Goal: Transaction & Acquisition: Book appointment/travel/reservation

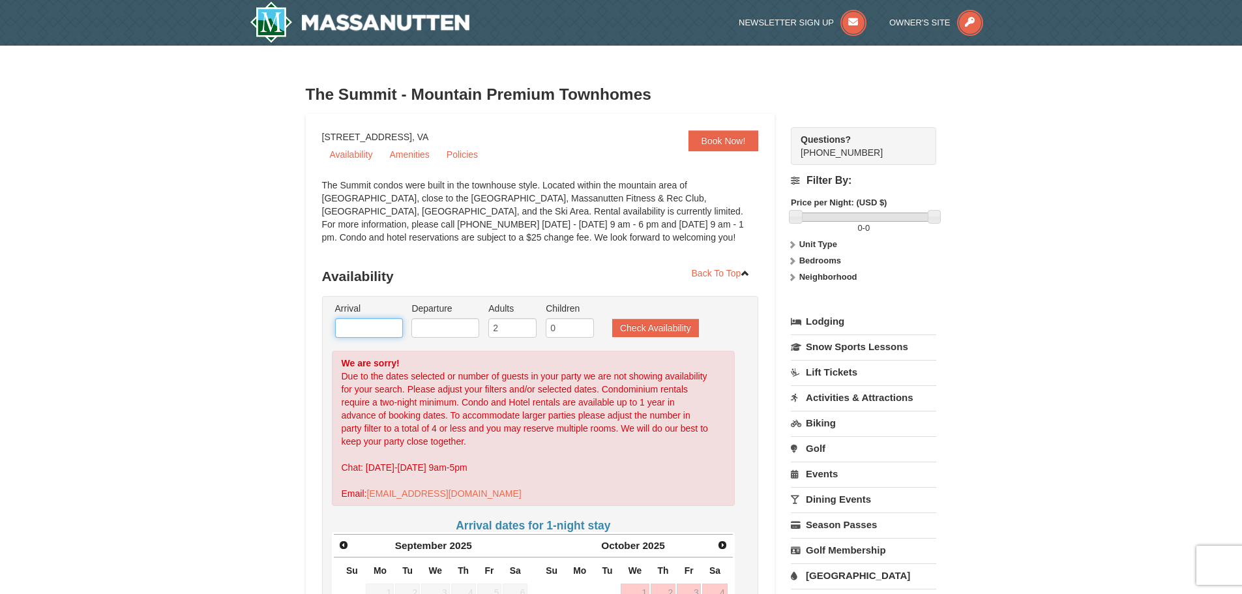
click at [366, 325] on input "text" at bounding box center [369, 328] width 68 height 20
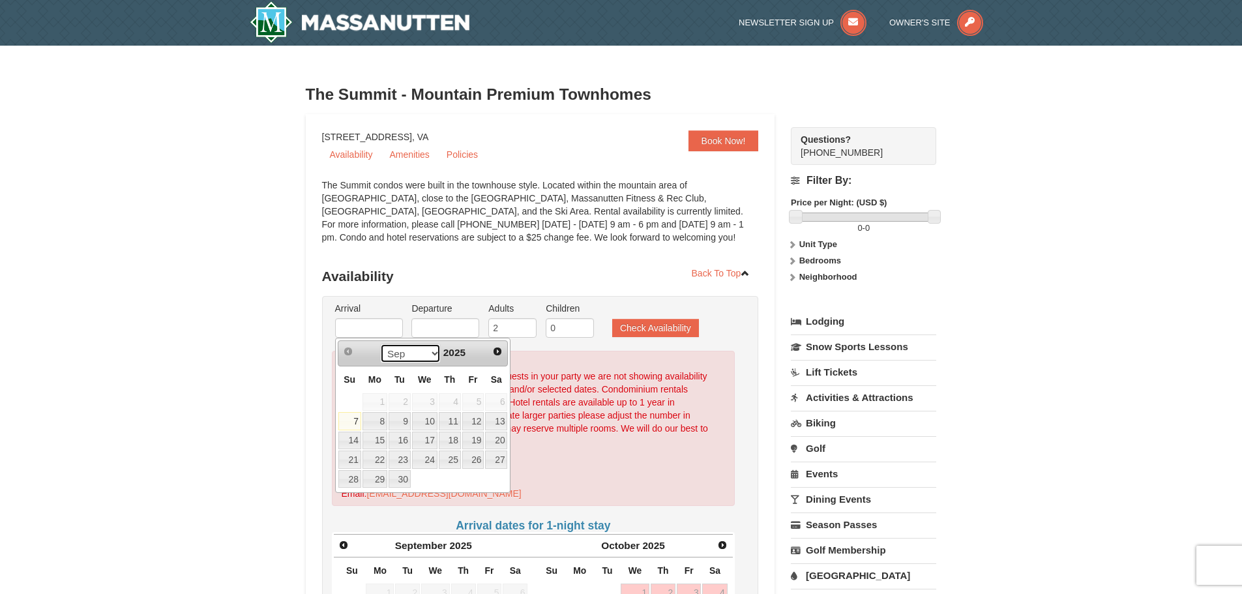
click at [431, 350] on select "Sep Oct Nov Dec" at bounding box center [410, 354] width 61 height 20
click at [419, 357] on select "Sep Oct Nov Dec" at bounding box center [410, 354] width 61 height 20
click at [408, 445] on link "11" at bounding box center [400, 441] width 22 height 18
type input "11/11/2025"
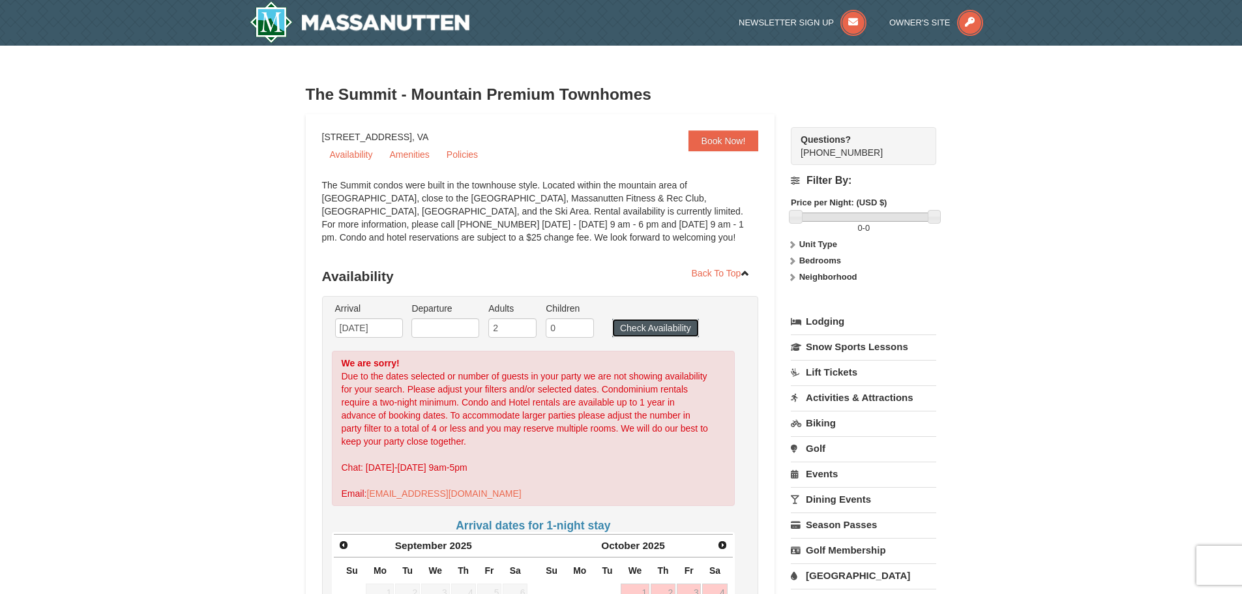
click at [619, 335] on button "Check Availability" at bounding box center [655, 328] width 87 height 18
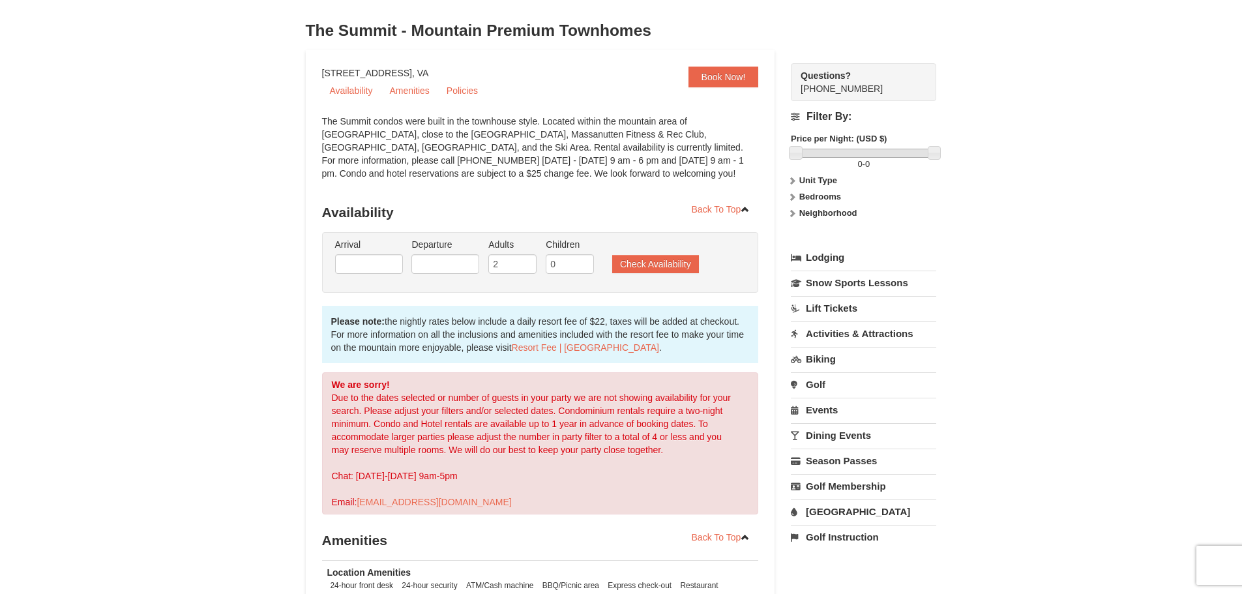
scroll to position [46, 0]
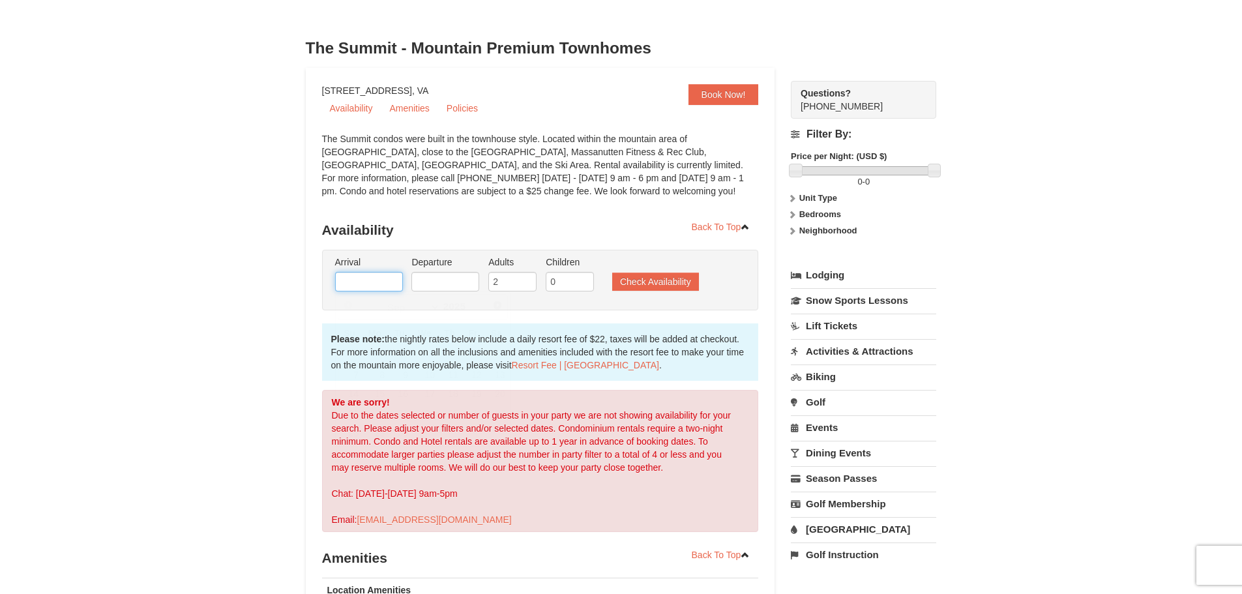
click at [395, 275] on input "text" at bounding box center [369, 282] width 68 height 20
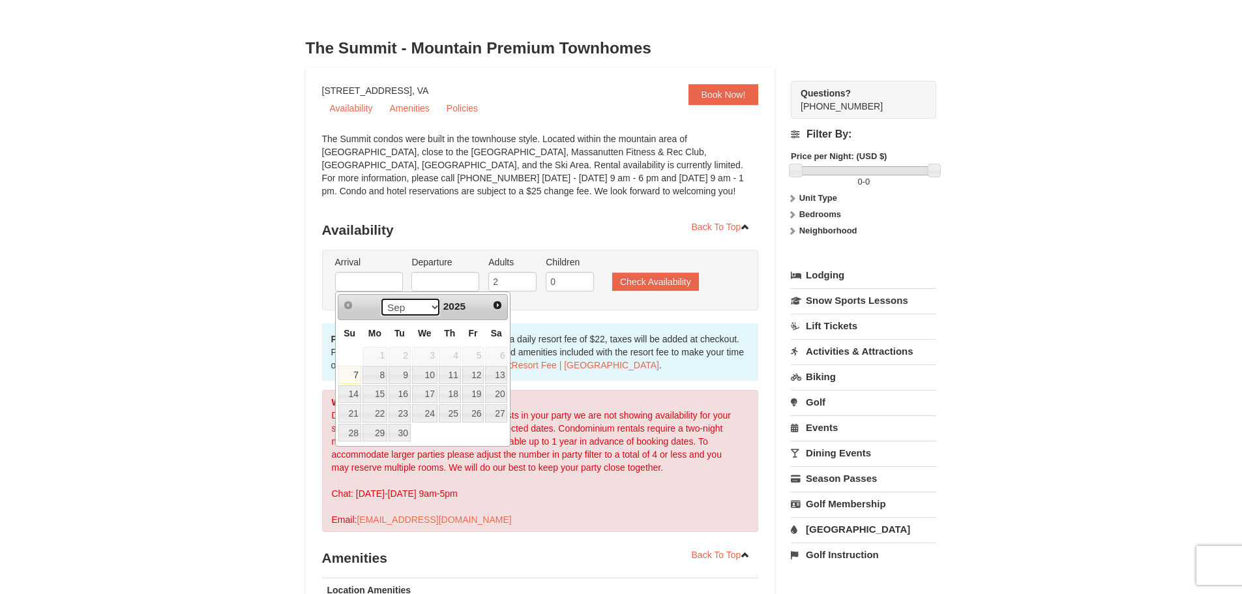
drag, startPoint x: 429, startPoint y: 308, endPoint x: 425, endPoint y: 316, distance: 8.7
click at [428, 308] on select "Sep Oct Nov Dec" at bounding box center [410, 307] width 61 height 20
click at [421, 308] on select "Sep Oct Nov Dec" at bounding box center [410, 307] width 61 height 20
click at [424, 374] on link "5" at bounding box center [424, 375] width 25 height 18
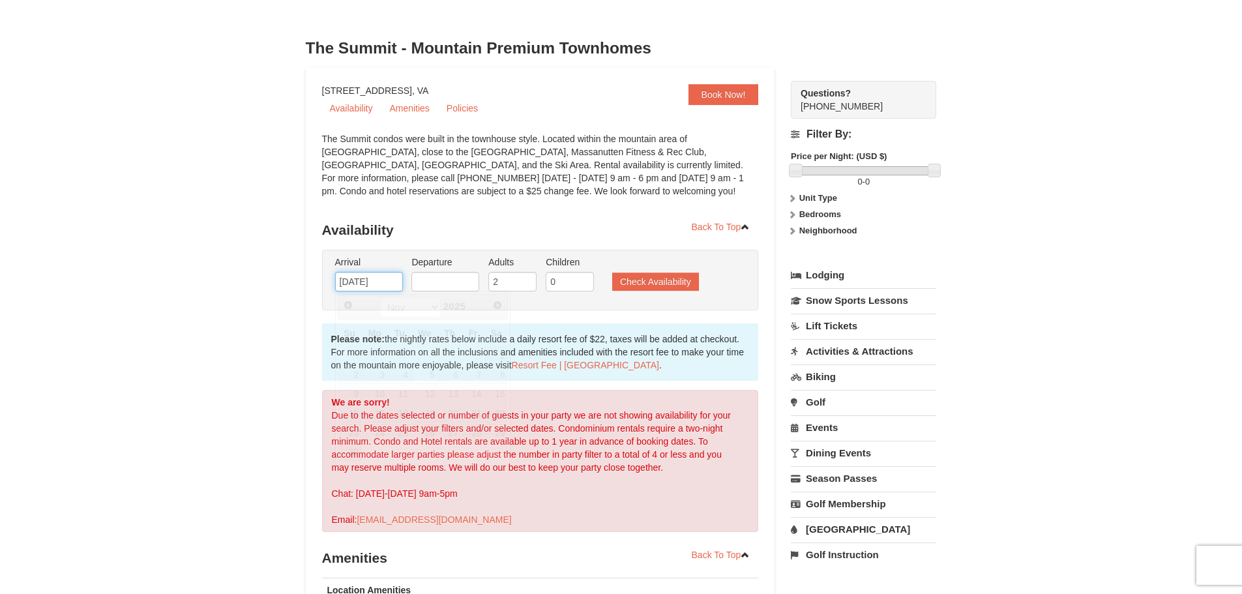
click at [388, 282] on input "11/05/2025" at bounding box center [369, 282] width 68 height 20
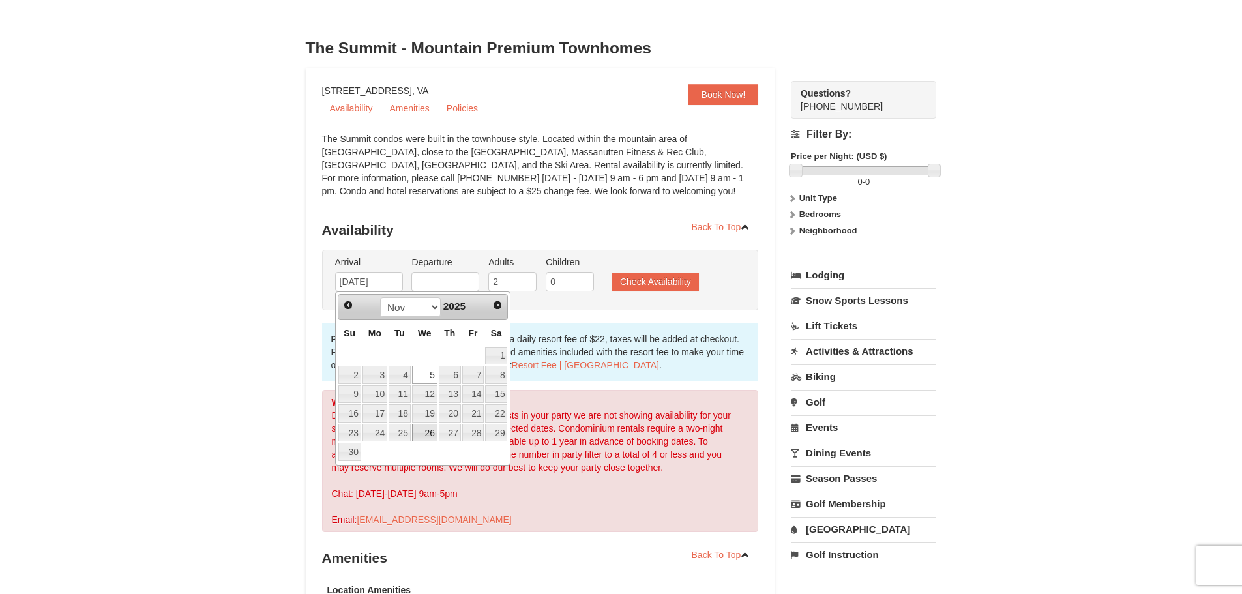
click at [425, 435] on link "26" at bounding box center [424, 433] width 25 height 18
type input "11/26/2025"
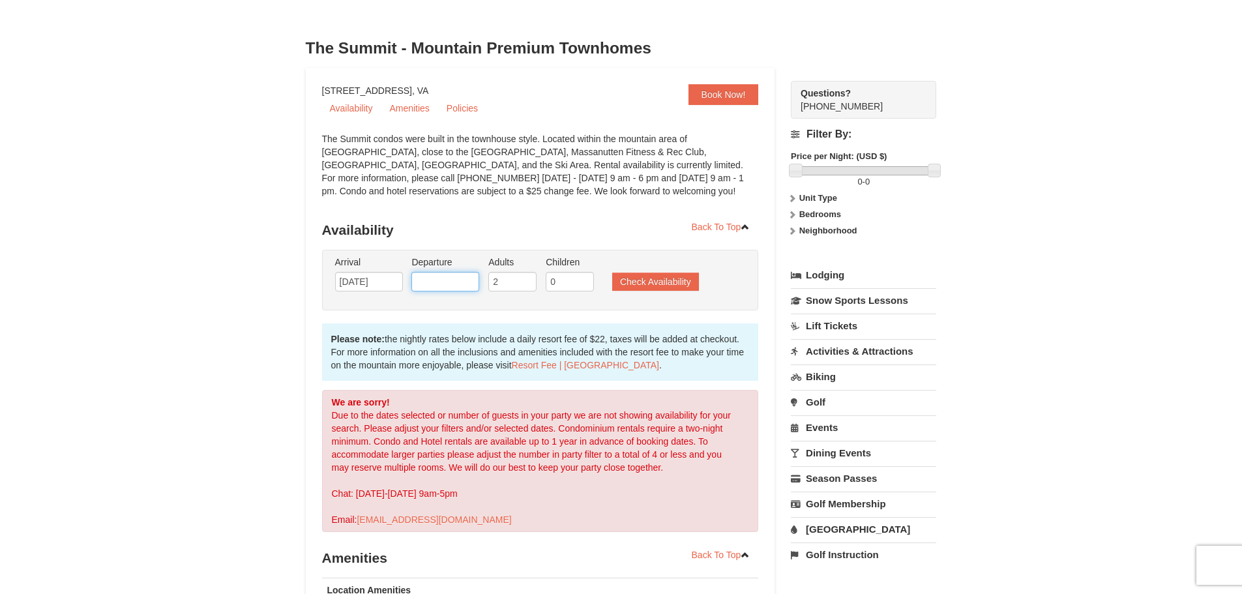
click at [466, 285] on input "text" at bounding box center [446, 282] width 68 height 20
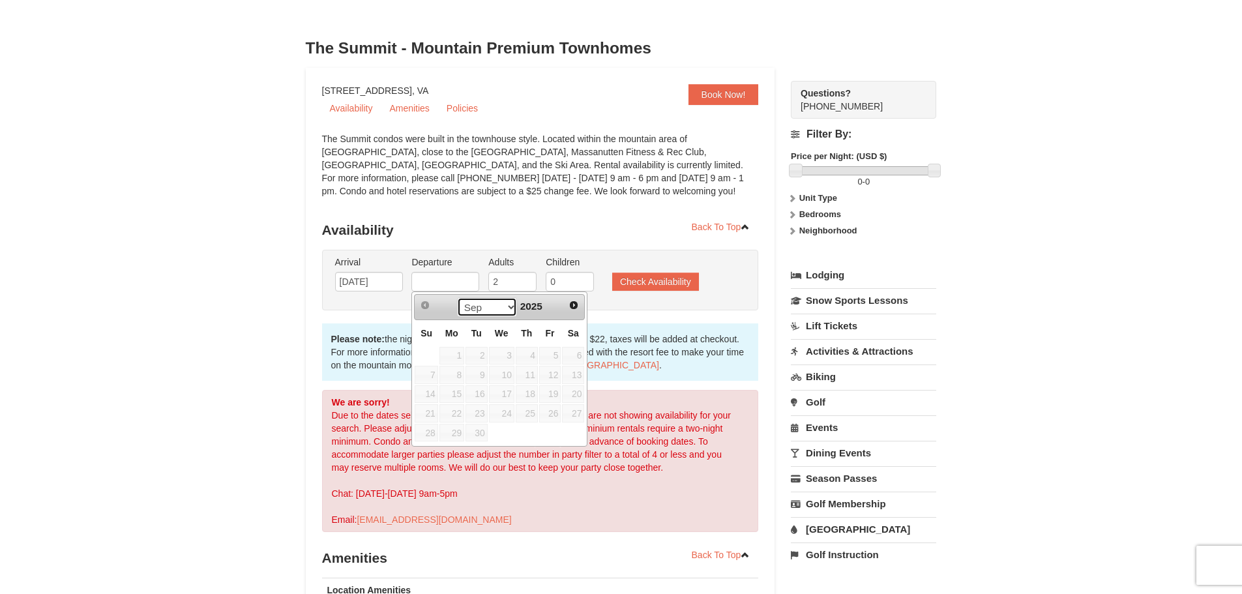
click at [492, 308] on select "Sep Oct Nov Dec" at bounding box center [487, 307] width 61 height 20
click at [575, 435] on link "29" at bounding box center [573, 433] width 22 height 18
type input "11/29/2025"
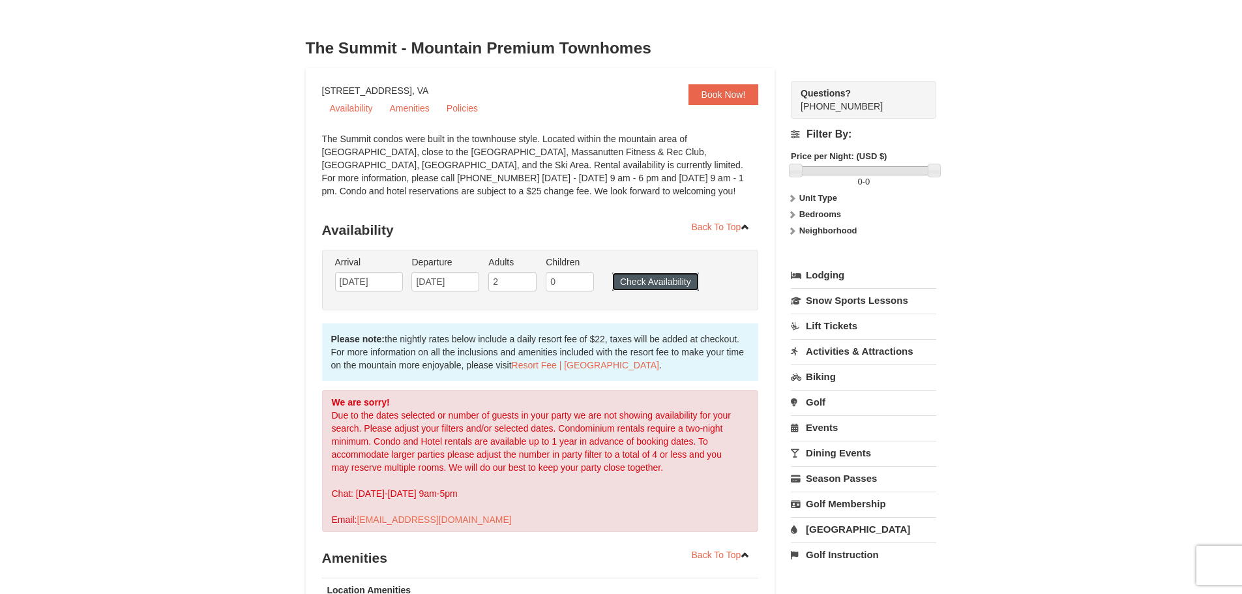
click at [625, 282] on button "Check Availability" at bounding box center [655, 282] width 87 height 18
